Goal: Task Accomplishment & Management: Use online tool/utility

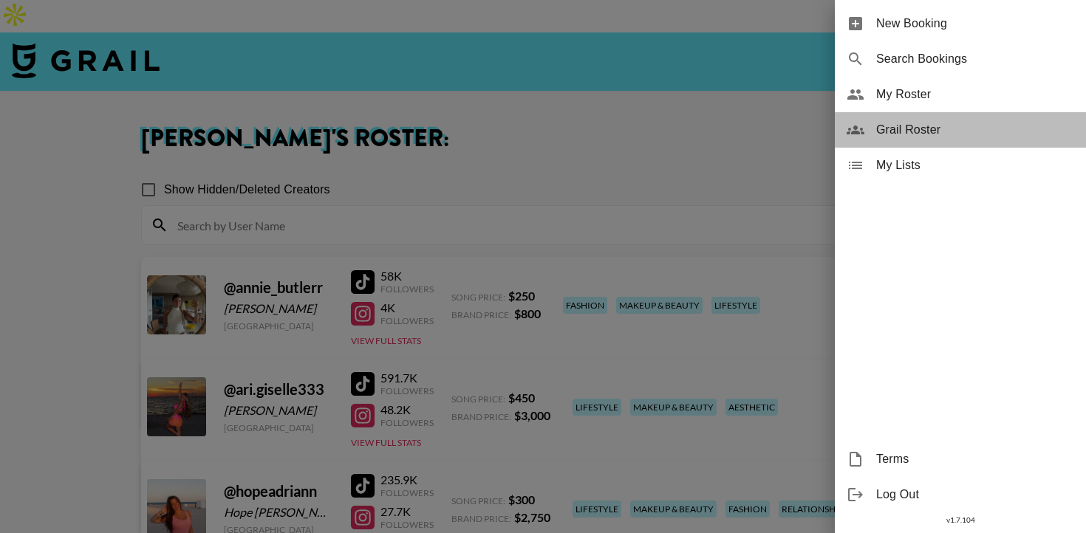
click at [934, 126] on span "Grail Roster" at bounding box center [975, 130] width 198 height 18
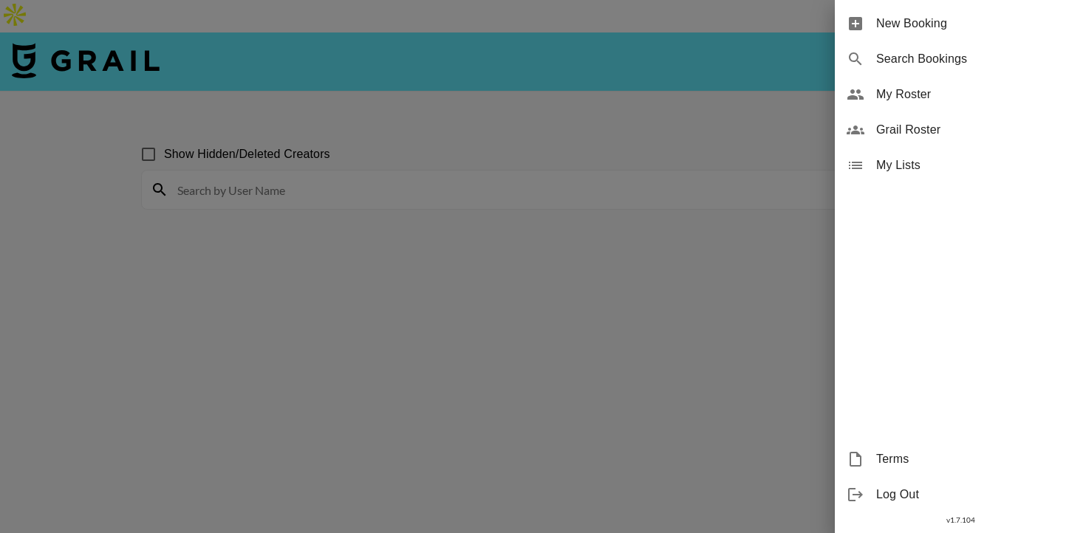
click at [651, 169] on div at bounding box center [543, 266] width 1086 height 533
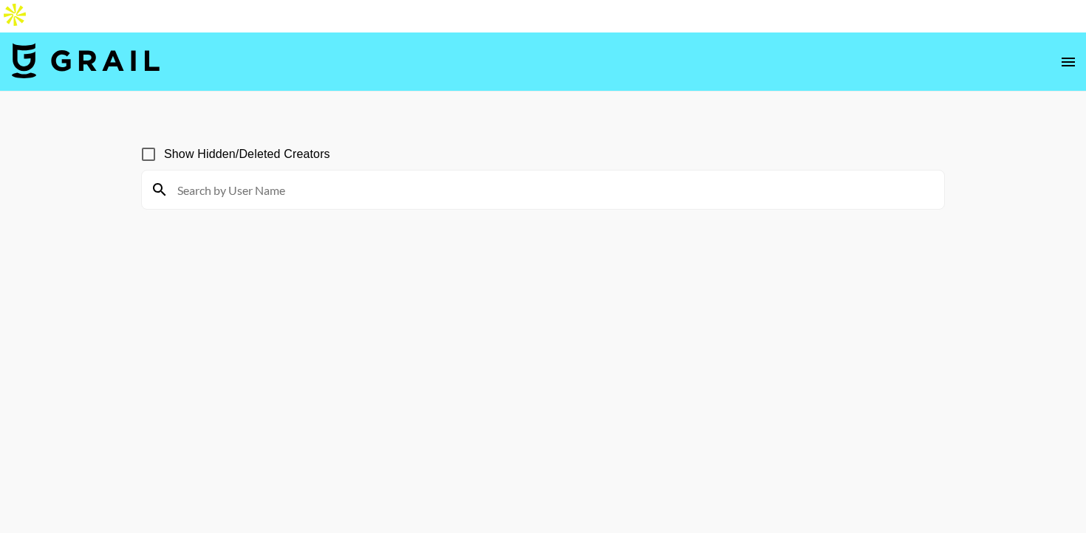
click at [493, 178] on input at bounding box center [551, 190] width 767 height 24
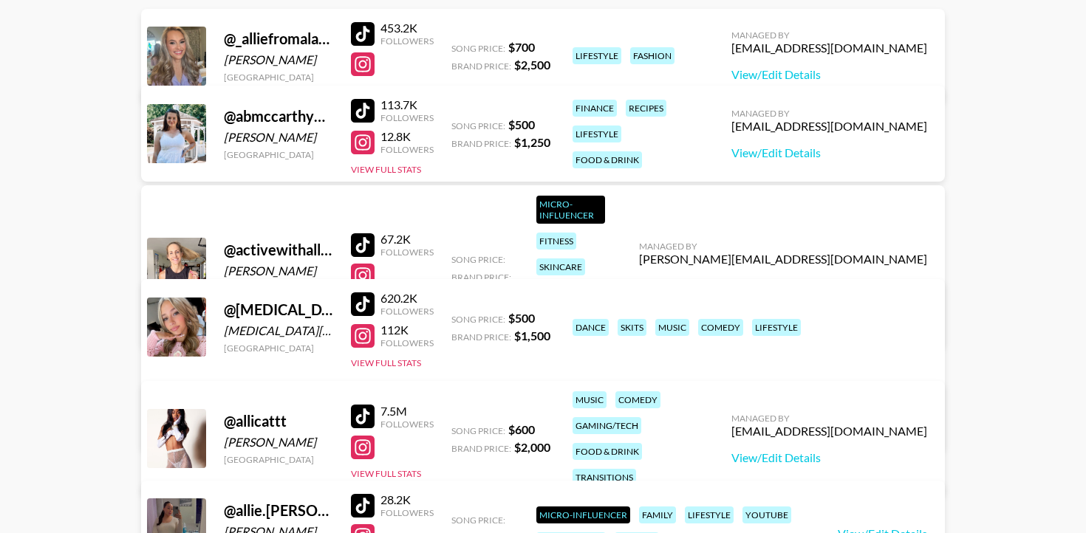
scroll to position [214, 0]
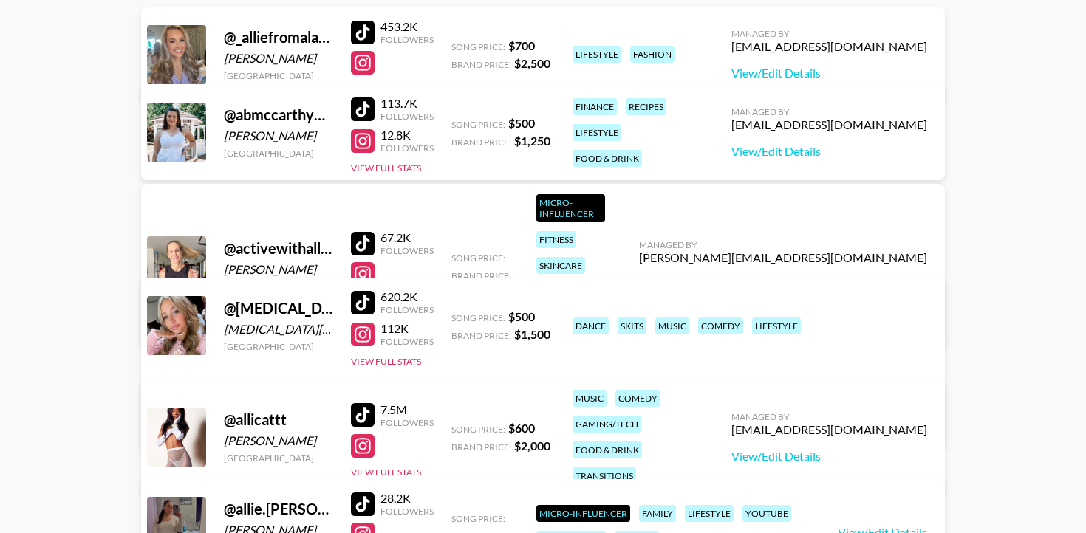
type input "[MEDICAL_DATA]"
click at [366, 291] on div at bounding box center [363, 303] width 24 height 24
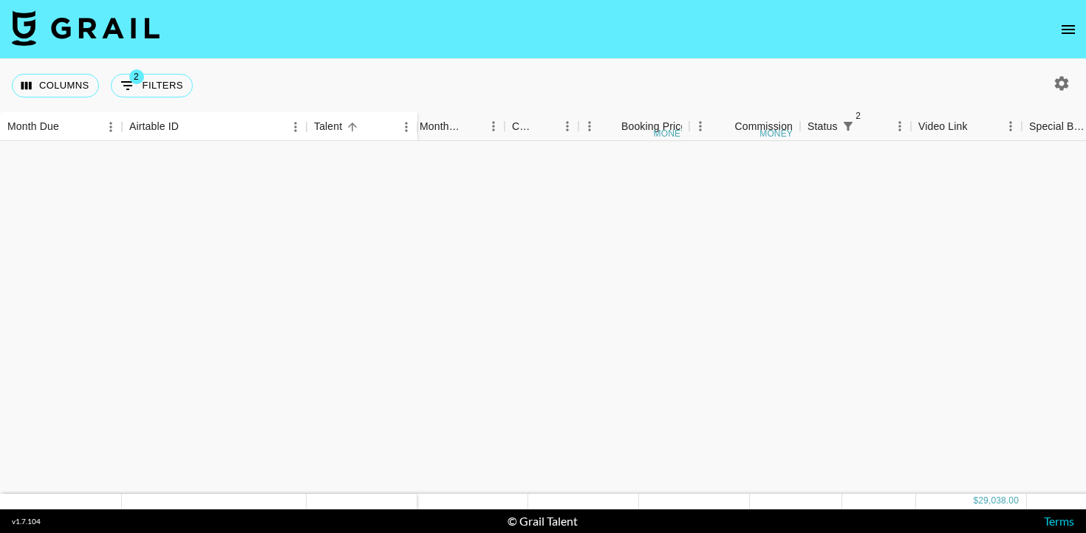
scroll to position [1778, 338]
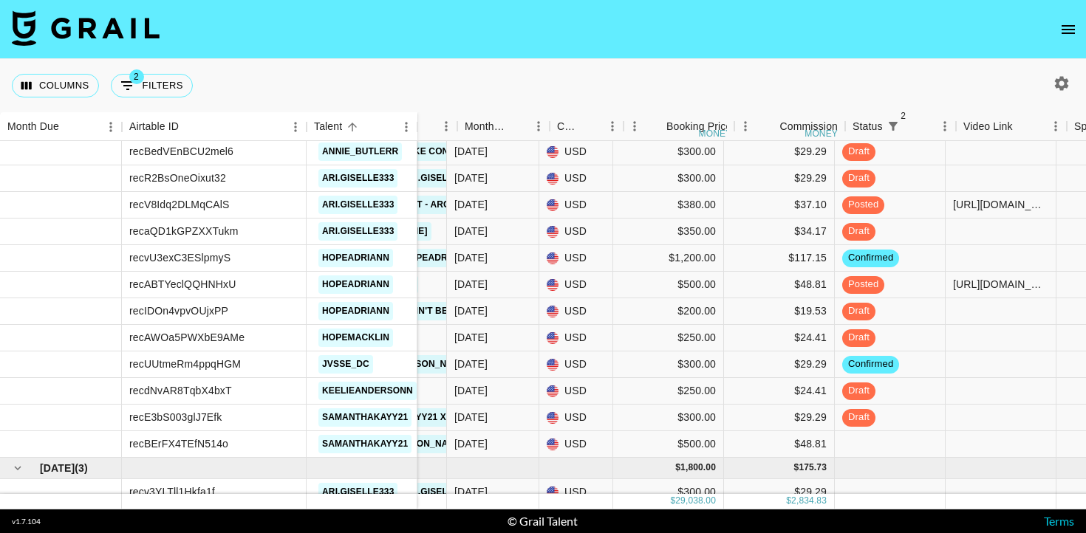
scroll to position [1843, 304]
click at [990, 321] on div at bounding box center [1000, 311] width 111 height 27
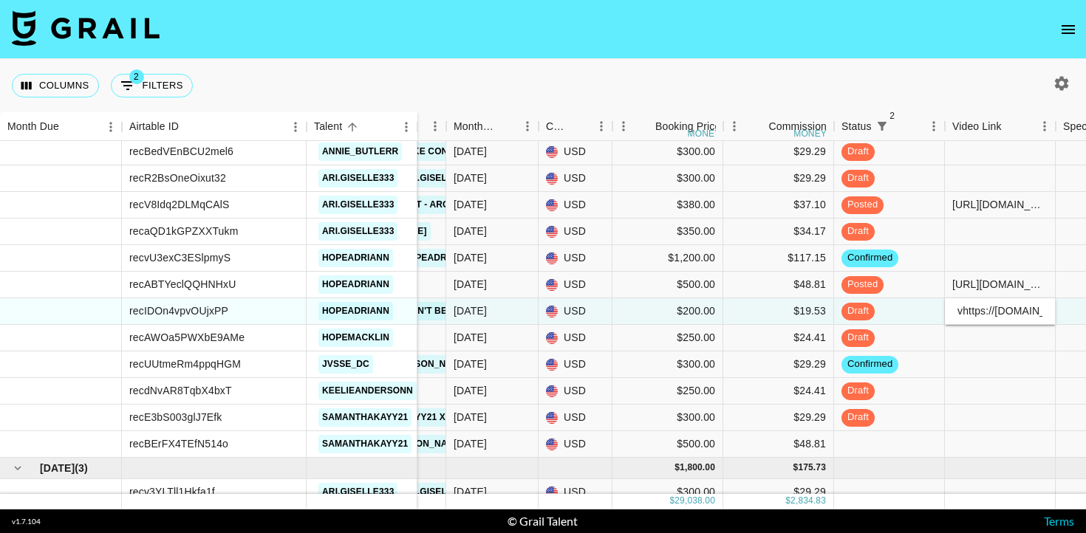
scroll to position [0, 586]
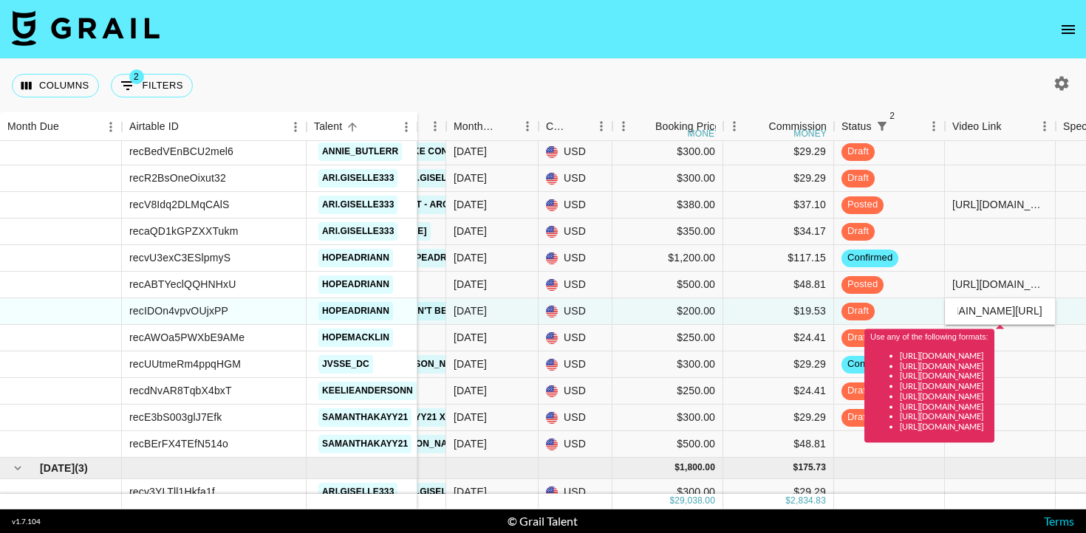
click at [959, 311] on input "vhttps://www.tiktok.com/@hopeadriann/video/7558198244656925965?is_from_webapp=1…" at bounding box center [999, 311] width 109 height 12
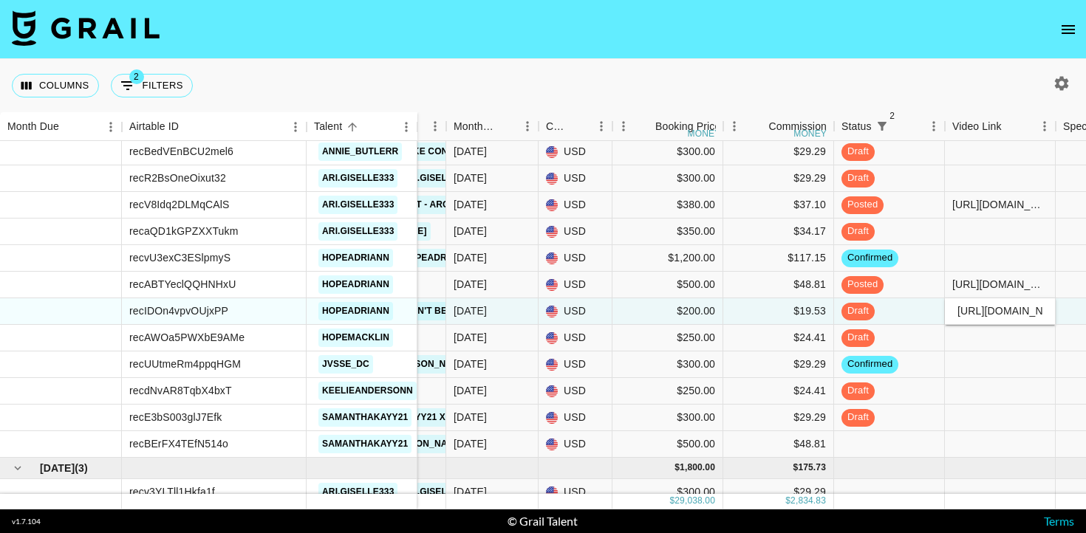
type input "https://www.tiktok.com/@hopeadriann/video/7558198244656925965?is_from_webapp=1&…"
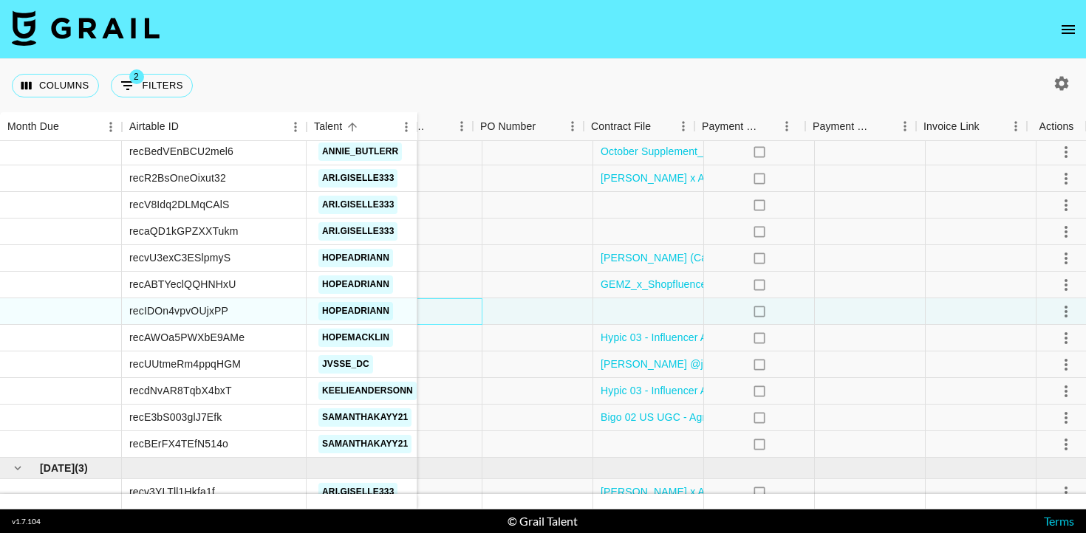
scroll to position [1843, 997]
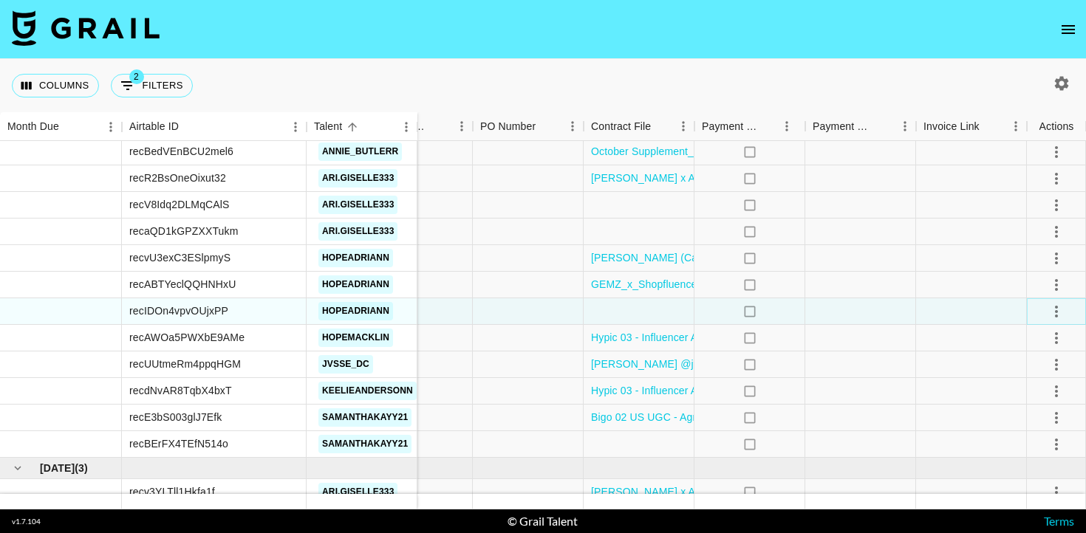
click at [1058, 312] on icon "select merge strategy" at bounding box center [1056, 312] width 18 height 18
click at [1023, 456] on div "Approve" at bounding box center [1023, 450] width 45 height 18
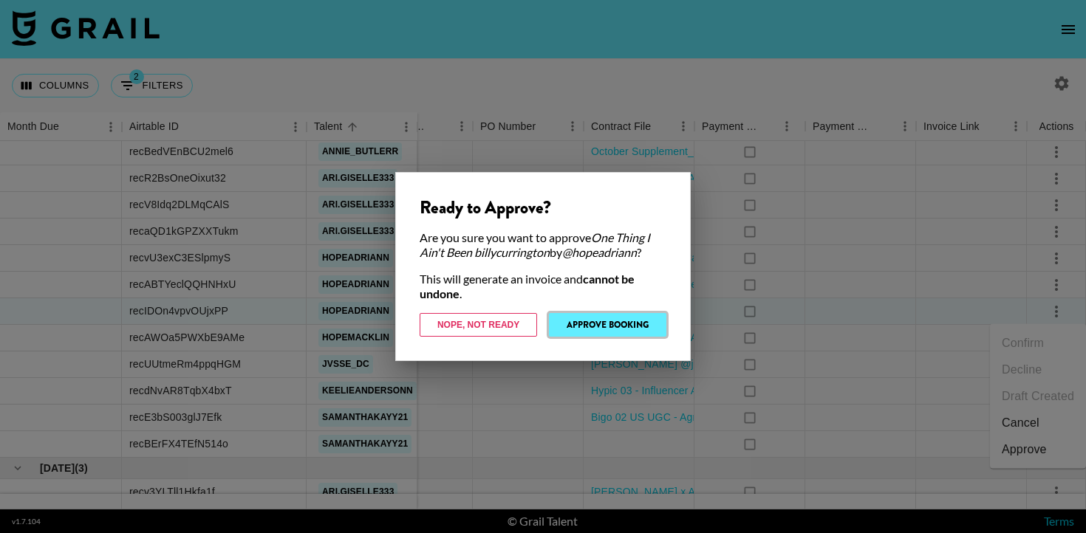
click at [648, 321] on button "Approve Booking" at bounding box center [607, 325] width 117 height 24
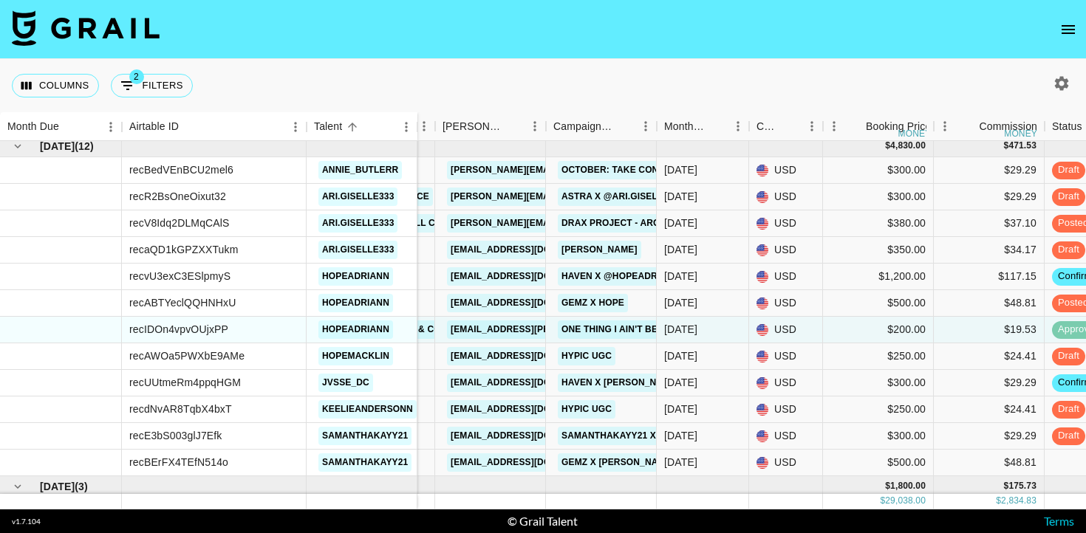
scroll to position [1820, 93]
